Goal: Transaction & Acquisition: Purchase product/service

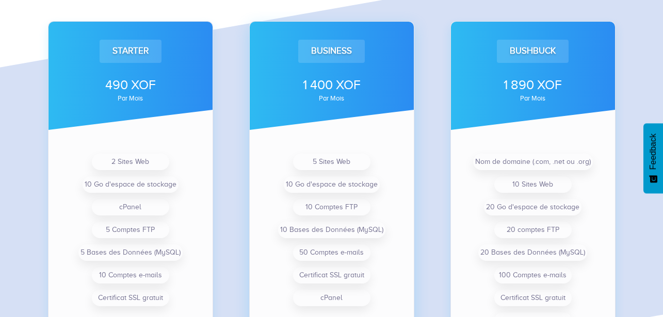
scroll to position [749, 0]
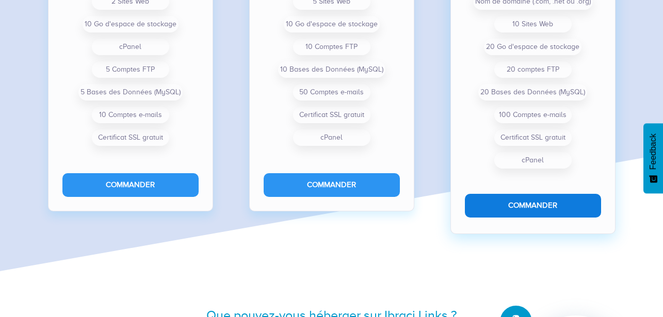
click at [480, 213] on button "Commander" at bounding box center [533, 205] width 136 height 23
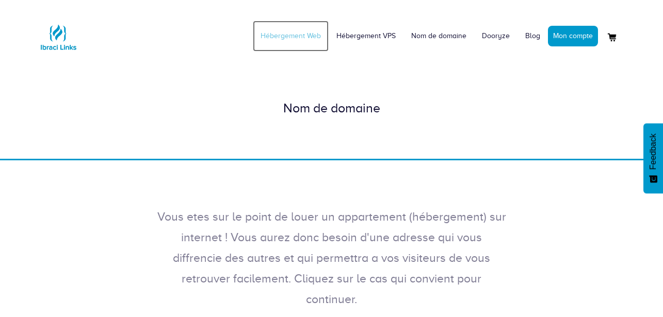
click at [300, 31] on link "Hébergement Web" at bounding box center [291, 36] width 76 height 31
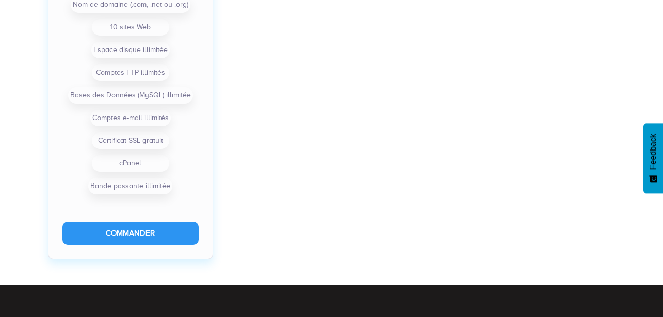
scroll to position [1022, 0]
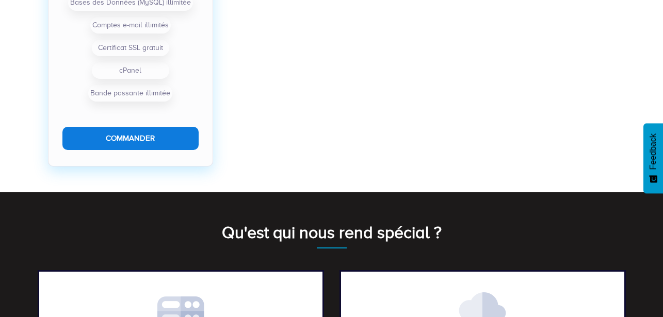
click at [170, 136] on button "Commander" at bounding box center [130, 138] width 136 height 23
